Goal: Transaction & Acquisition: Purchase product/service

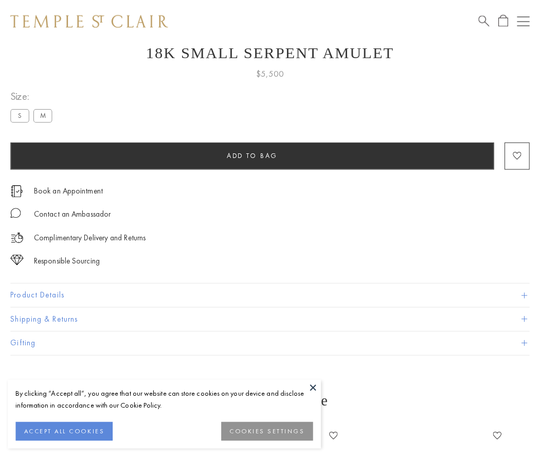
scroll to position [41, 0]
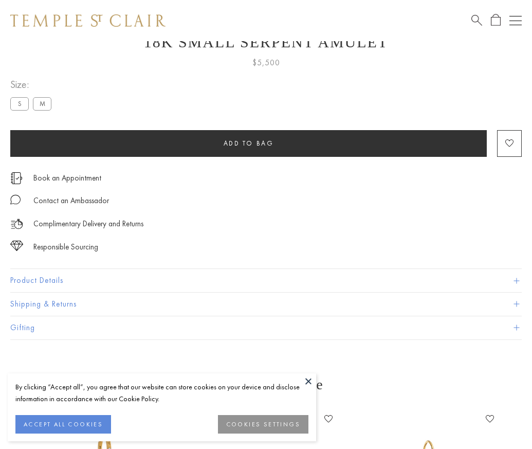
click at [248, 143] on span "Add to bag" at bounding box center [249, 143] width 50 height 9
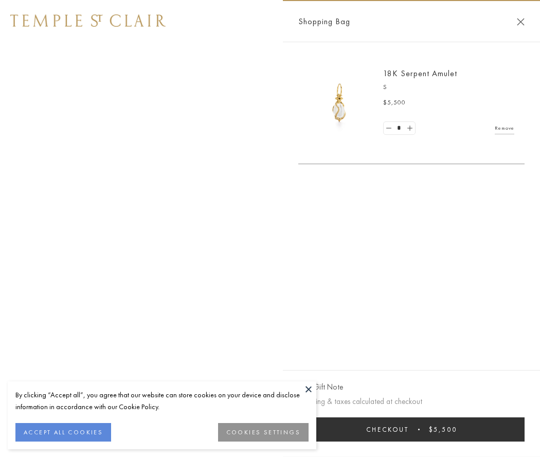
click at [411, 429] on button "Checkout $5,500" at bounding box center [411, 429] width 226 height 24
